Goal: Transaction & Acquisition: Purchase product/service

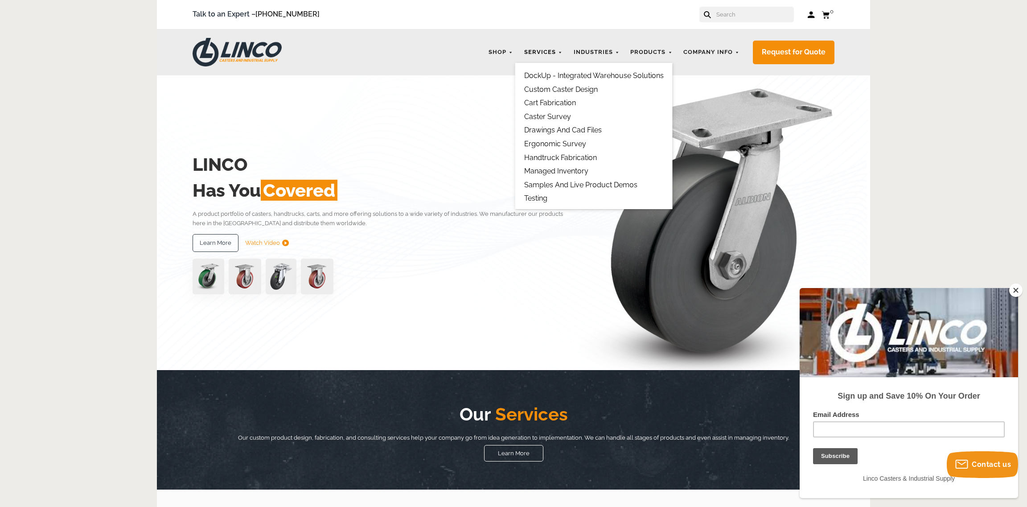
click at [538, 50] on link "Services" at bounding box center [543, 52] width 47 height 17
click at [735, 14] on input "text" at bounding box center [754, 15] width 78 height 16
type input "ramps"
click at [736, 14] on button at bounding box center [739, 17] width 6 height 6
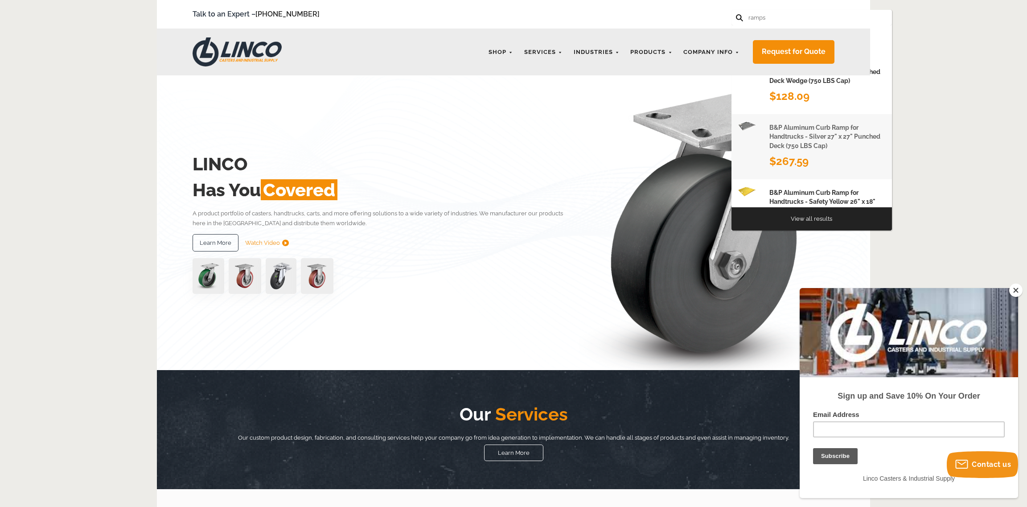
click at [813, 132] on h1 "B&P Aluminum Curb Ramp for Handtrucks - Silver 27" x 27" Punched Deck (750 LBS …" at bounding box center [827, 136] width 116 height 27
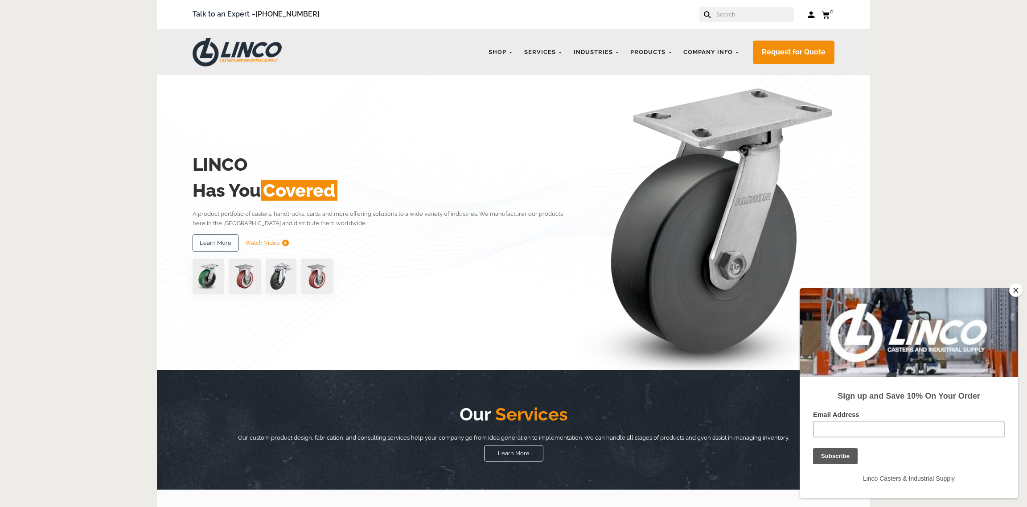
click at [723, 14] on form at bounding box center [746, 15] width 94 height 16
click at [747, 12] on input "text" at bounding box center [754, 15] width 78 height 16
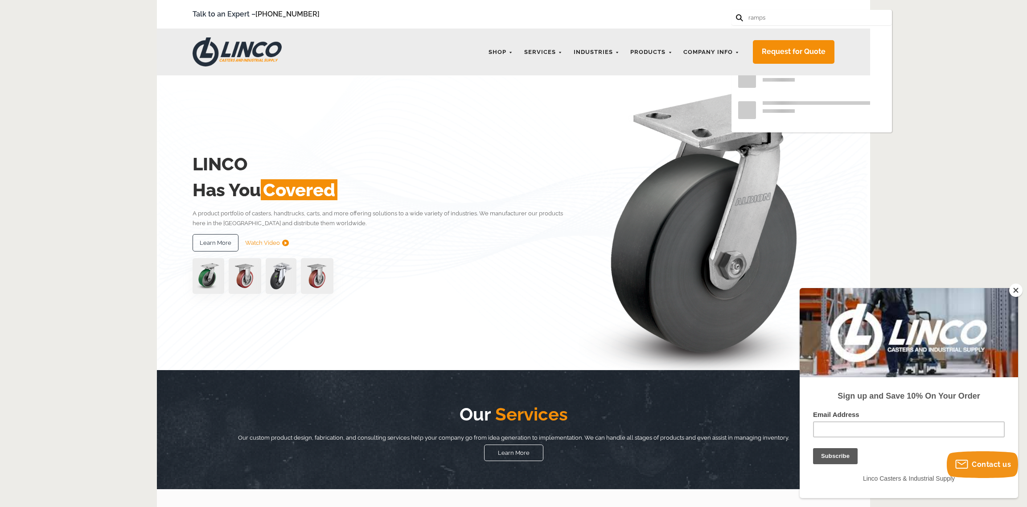
type input "ramps"
click at [736, 14] on button at bounding box center [739, 17] width 6 height 6
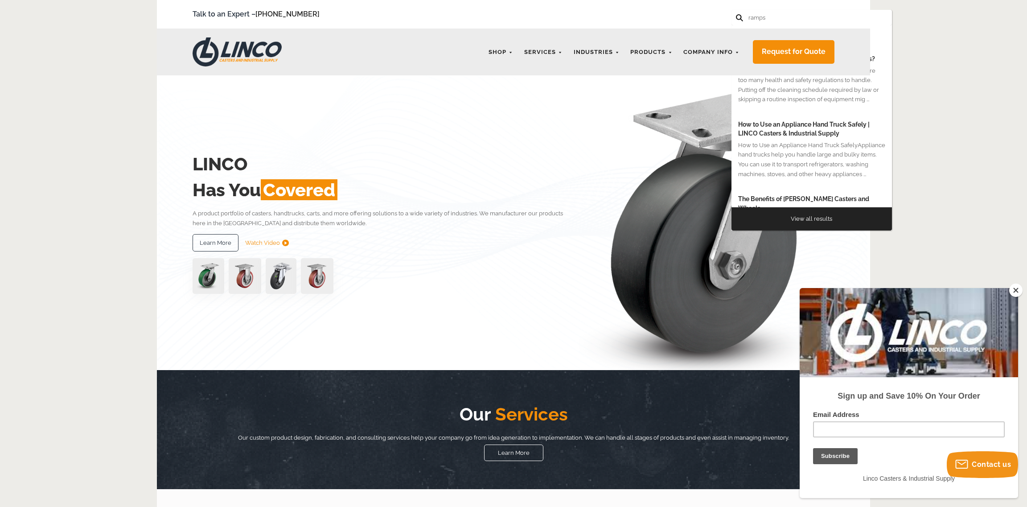
scroll to position [279, 0]
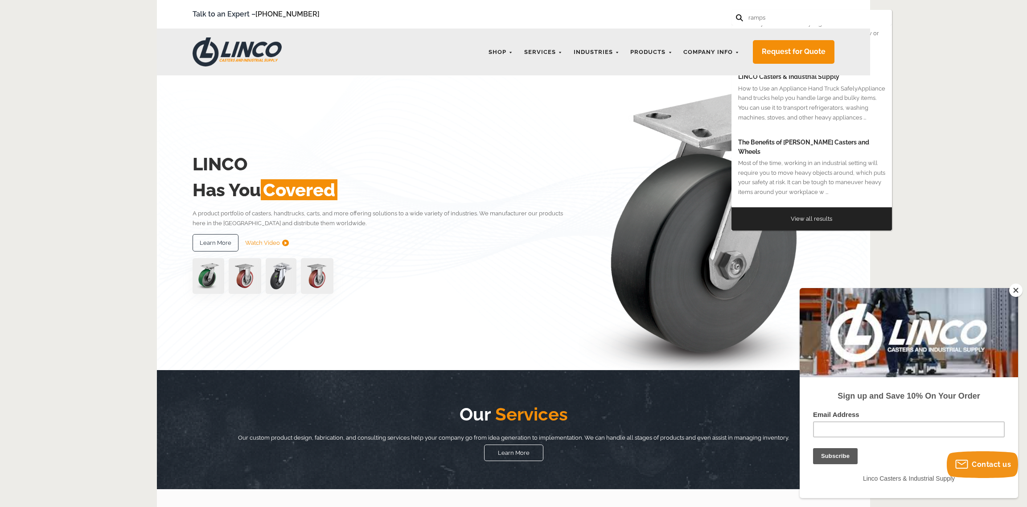
click at [441, 122] on div "LINCO Has You Covered A product portfolio of casters, handtrucks, carts, and mo…" at bounding box center [514, 222] width 642 height 295
